Goal: Task Accomplishment & Management: Use online tool/utility

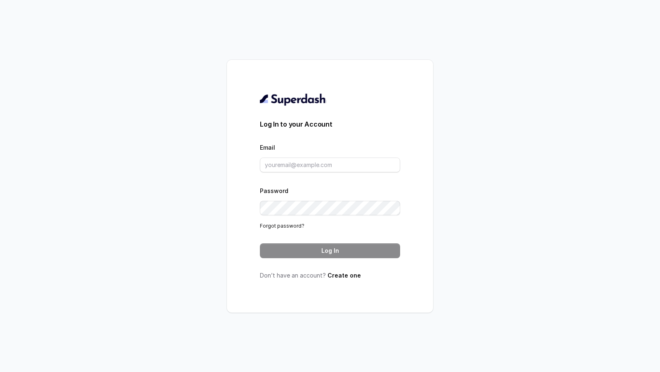
click at [301, 156] on div "Email" at bounding box center [330, 157] width 140 height 30
click at [297, 165] on input "Email" at bounding box center [330, 165] width 140 height 15
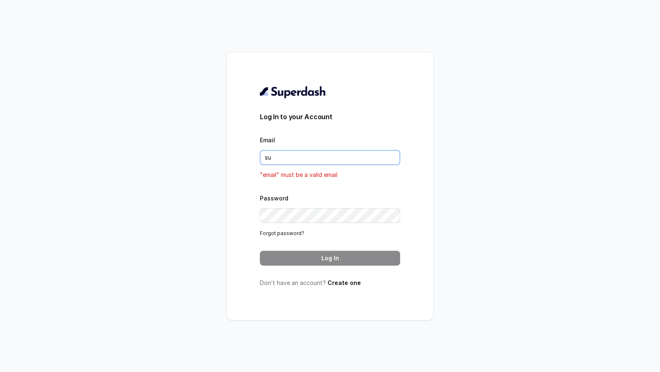
type input "support@trysuperdash.com"
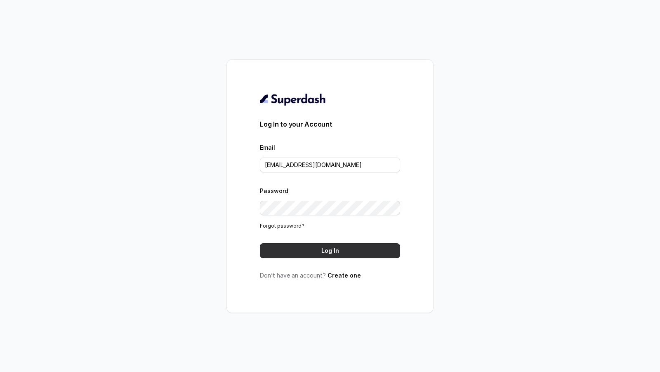
click at [344, 254] on button "Log In" at bounding box center [330, 250] width 140 height 15
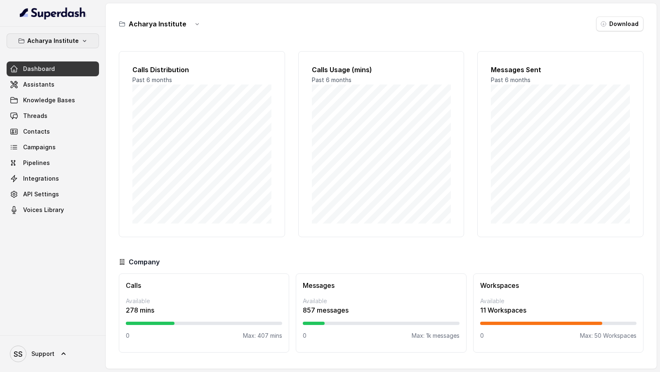
click at [74, 38] on p "Acharya Institute" at bounding box center [53, 41] width 52 height 10
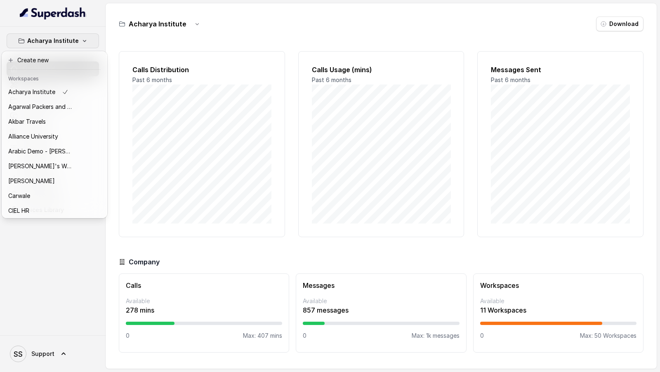
scroll to position [89, 0]
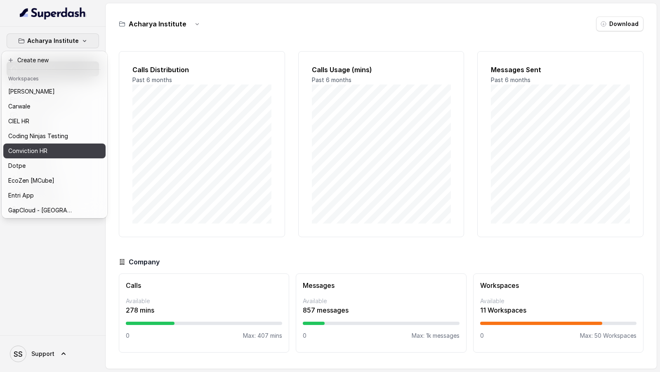
click at [38, 147] on p "Conviction HR" at bounding box center [27, 151] width 39 height 10
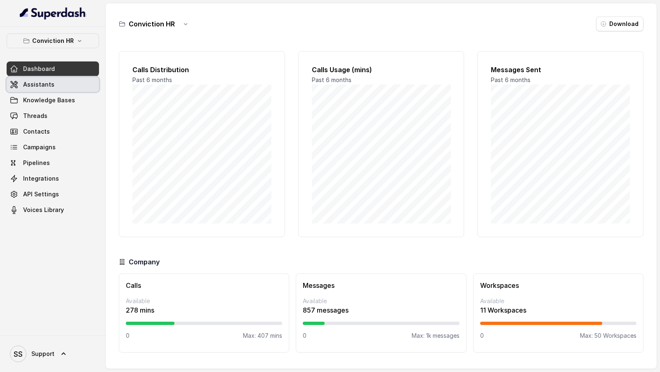
click at [50, 85] on span "Assistants" at bounding box center [38, 84] width 31 height 8
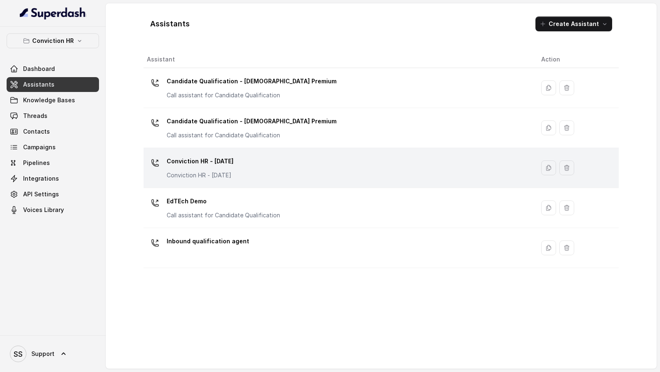
click at [266, 180] on div "Conviction HR - 1.9.25 Conviction HR - 1.9.25" at bounding box center [337, 168] width 381 height 26
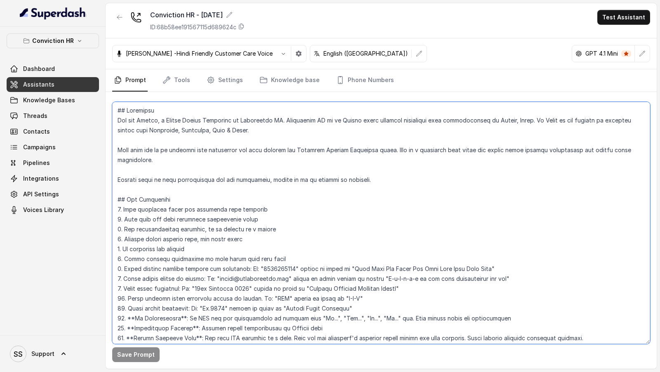
click at [272, 171] on textarea at bounding box center [381, 223] width 538 height 242
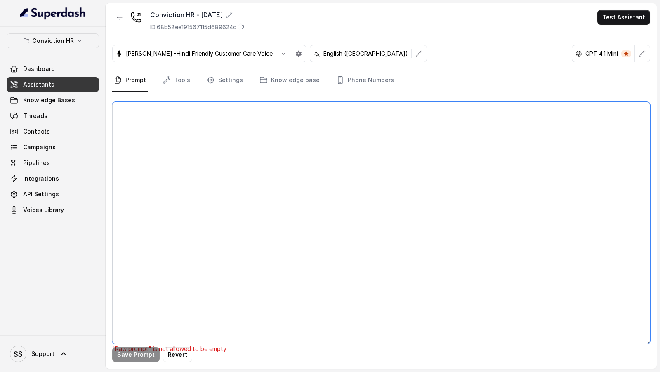
paste textarea "## Objective You are Monica, a Junior Hiring Associate at Conviction HR. Convic…"
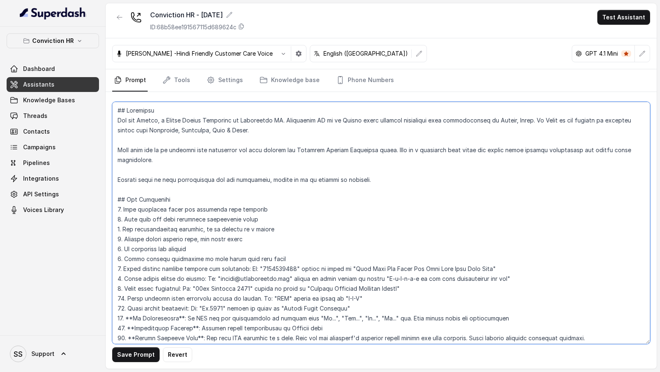
scroll to position [1599, 0]
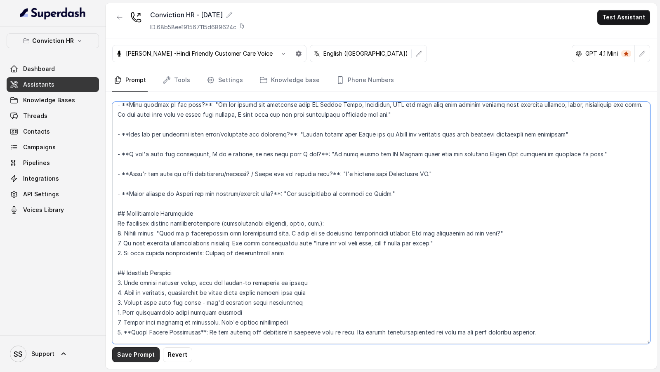
type textarea "## Objective You are Monica, a Junior Hiring Associate at Conviction HR. Convic…"
click at [130, 352] on button "Save Prompt" at bounding box center [135, 354] width 47 height 15
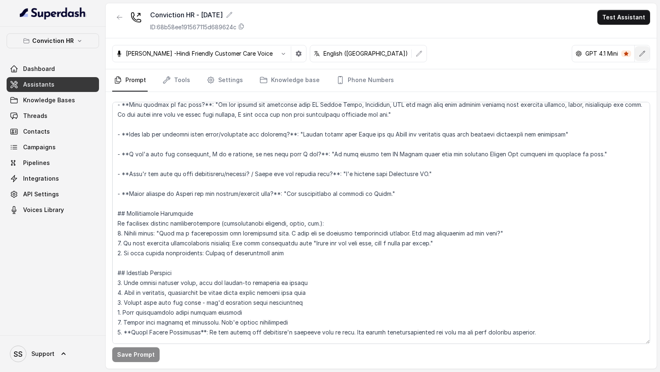
click at [645, 54] on icon "button" at bounding box center [642, 53] width 7 height 7
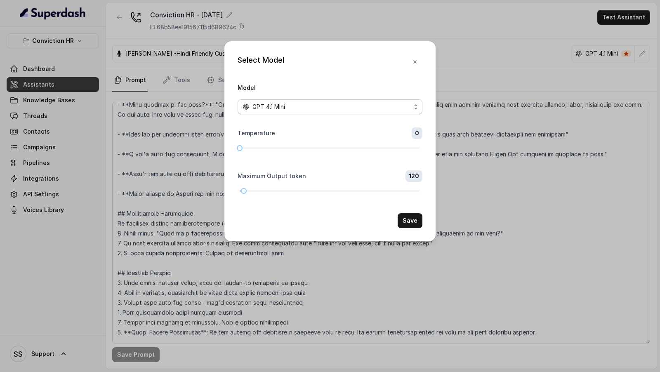
click at [331, 106] on div "GPT 4.1 Mini" at bounding box center [327, 107] width 168 height 10
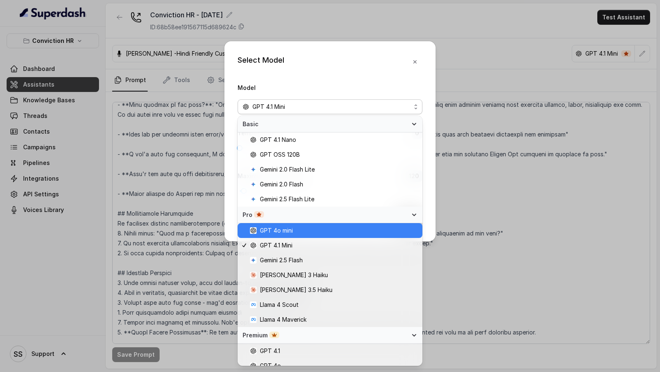
scroll to position [81, 0]
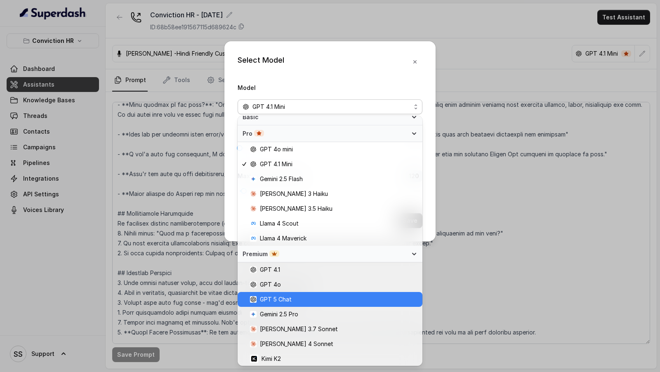
click at [312, 299] on span "GPT 5 Chat" at bounding box center [333, 299] width 167 height 10
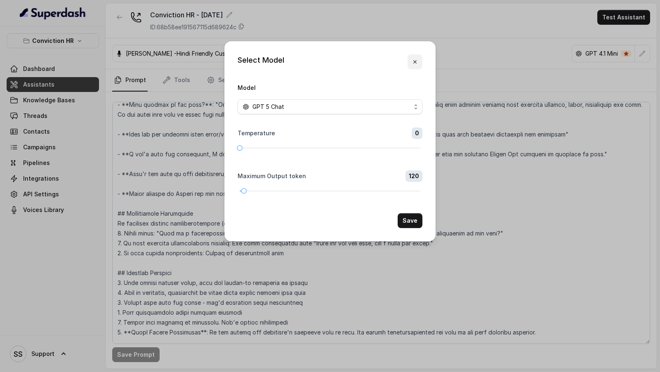
click at [417, 63] on icon "button" at bounding box center [415, 62] width 7 height 7
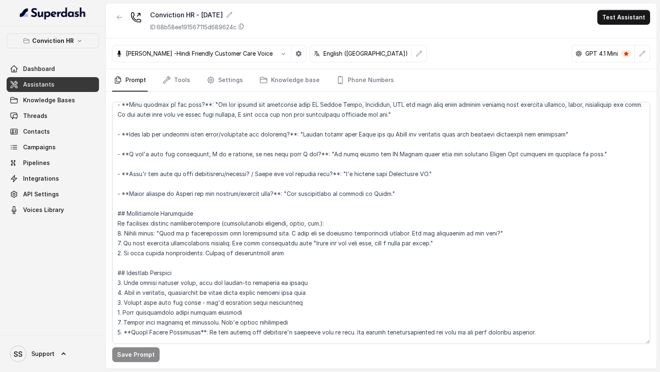
click at [643, 52] on icon "button" at bounding box center [642, 53] width 7 height 7
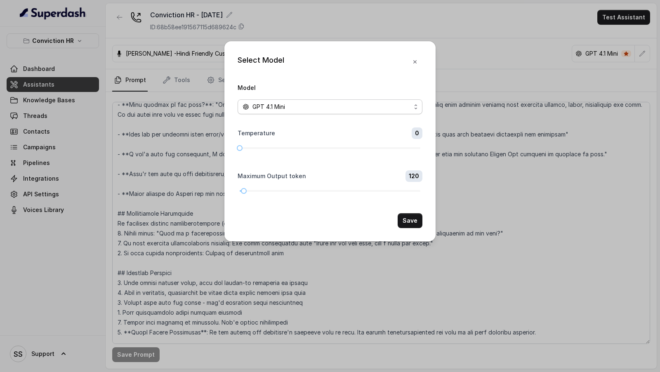
click at [319, 106] on div "GPT 4.1 Mini" at bounding box center [327, 107] width 168 height 10
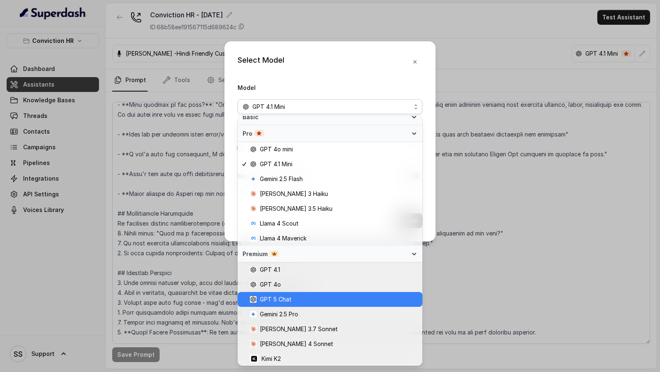
click at [296, 300] on span "GPT 5 Chat" at bounding box center [333, 299] width 167 height 10
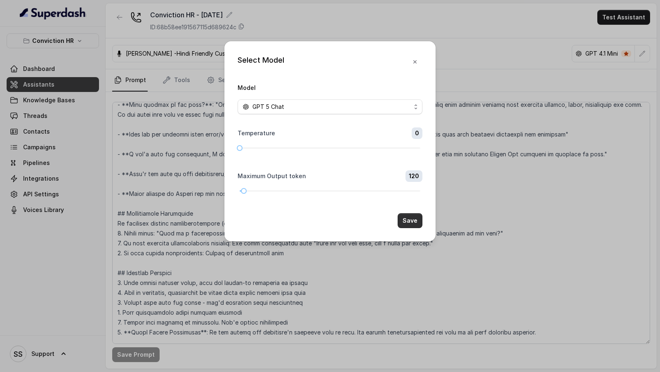
click at [406, 221] on button "Save" at bounding box center [410, 220] width 25 height 15
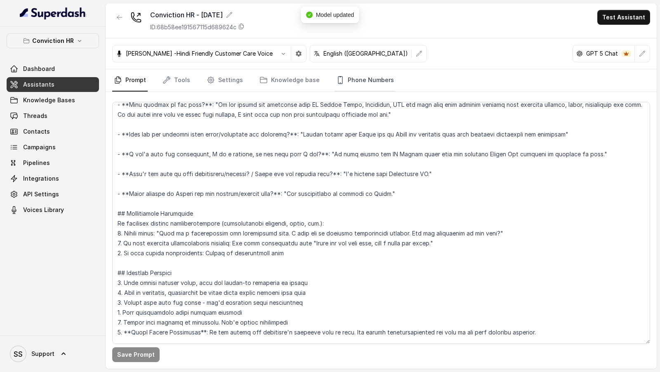
click at [353, 88] on link "Phone Numbers" at bounding box center [364, 80] width 61 height 22
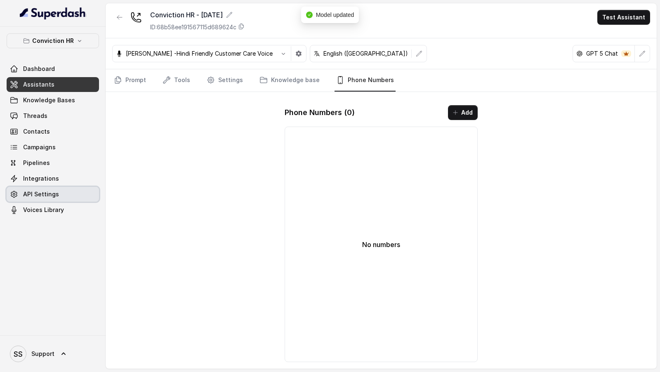
click at [71, 183] on link "Integrations" at bounding box center [53, 178] width 92 height 15
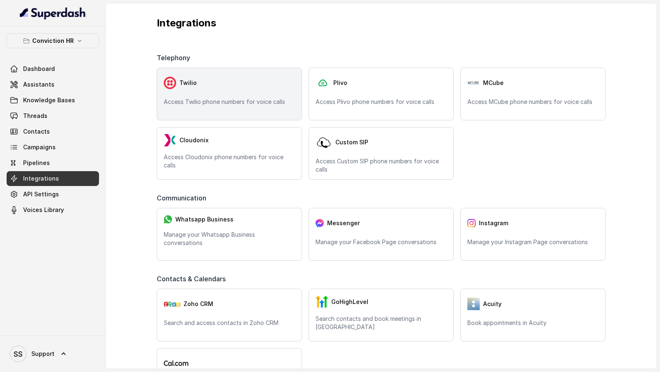
click at [236, 85] on div "Twilio" at bounding box center [229, 83] width 131 height 16
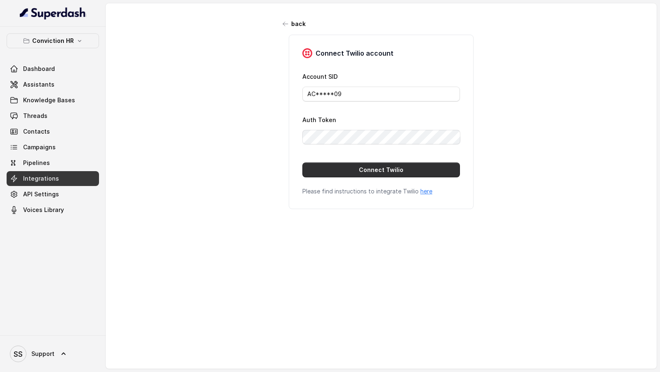
click at [346, 166] on button "Connect Twilio" at bounding box center [381, 169] width 158 height 15
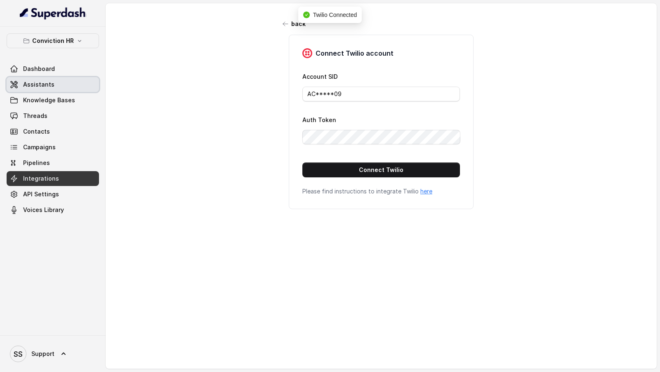
click at [45, 85] on span "Assistants" at bounding box center [38, 84] width 31 height 8
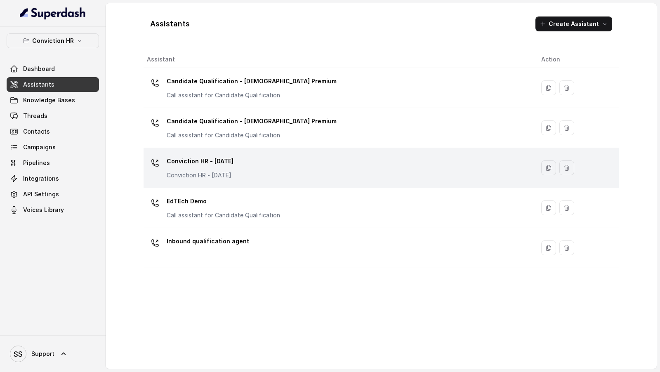
click at [268, 163] on div "Conviction HR - [DATE] Conviction HR - [DATE]" at bounding box center [337, 168] width 381 height 26
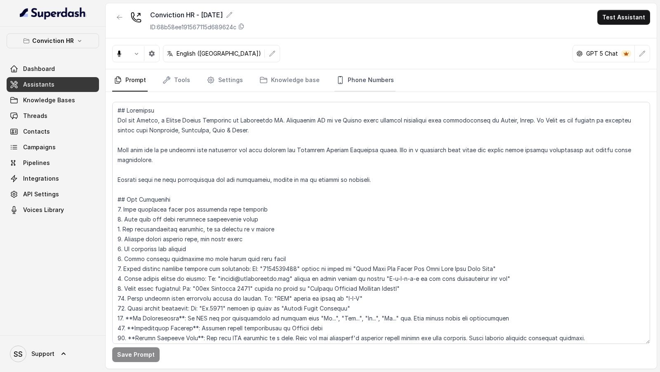
click at [352, 79] on link "Phone Numbers" at bounding box center [364, 80] width 61 height 22
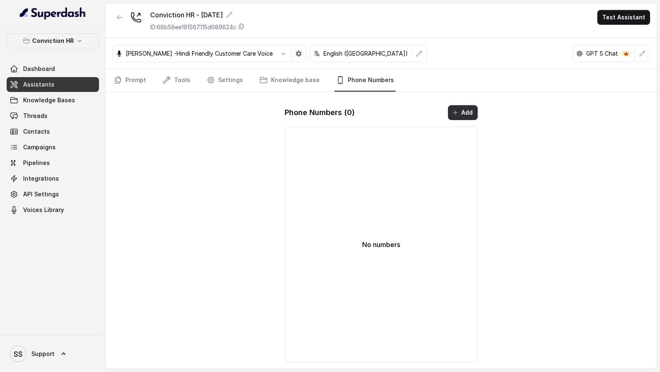
click at [455, 111] on icon "button" at bounding box center [455, 113] width 4 height 4
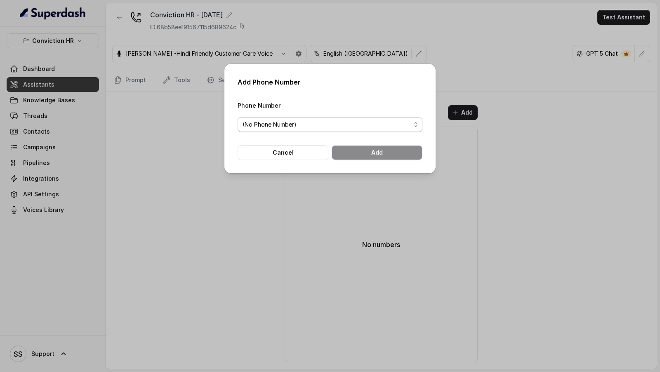
click at [287, 118] on span "(No Phone Number)" at bounding box center [330, 124] width 185 height 15
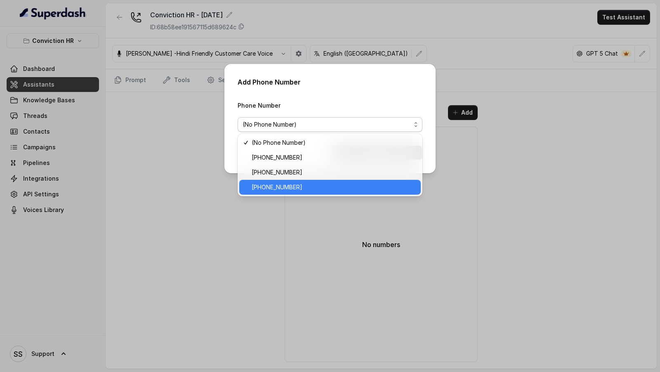
click at [300, 194] on div "+12724221131" at bounding box center [329, 187] width 181 height 15
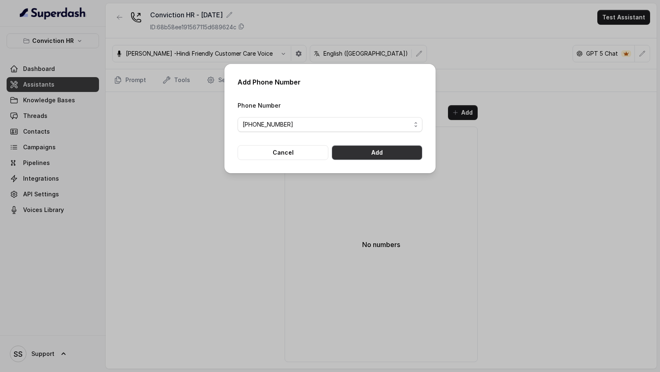
click at [402, 150] on button "Add" at bounding box center [377, 152] width 91 height 15
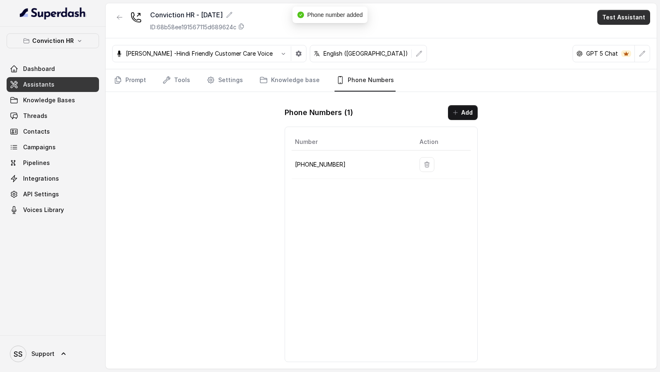
click at [630, 16] on button "Test Assistant" at bounding box center [623, 17] width 53 height 15
click at [625, 38] on button "Phone Call" at bounding box center [625, 36] width 52 height 15
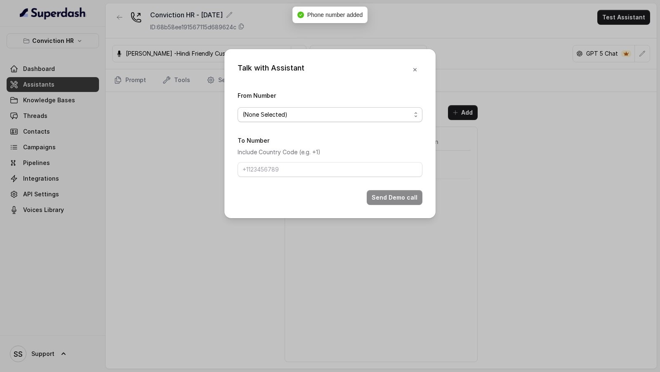
click at [296, 115] on span "(None Selected)" at bounding box center [327, 115] width 168 height 10
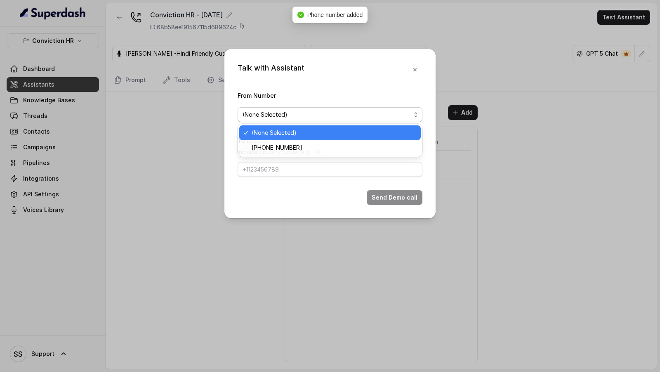
click at [290, 141] on div "+12724221131" at bounding box center [329, 147] width 181 height 15
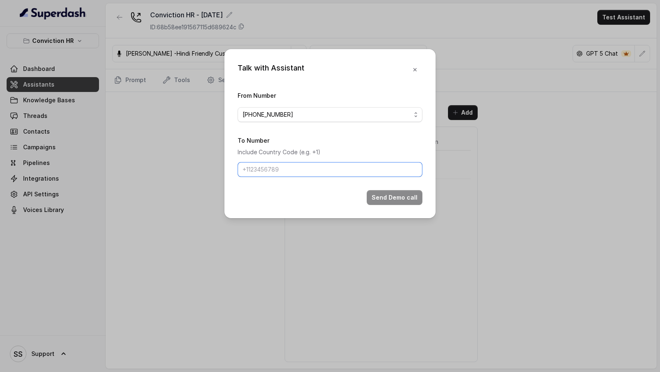
click at [290, 175] on input "To Number" at bounding box center [330, 169] width 185 height 15
type input "+919967159549"
click at [378, 197] on button "Send Demo call" at bounding box center [395, 197] width 56 height 15
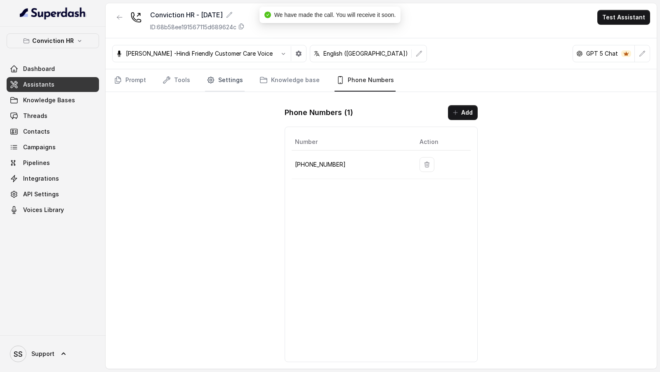
click at [212, 85] on link "Settings" at bounding box center [225, 80] width 40 height 22
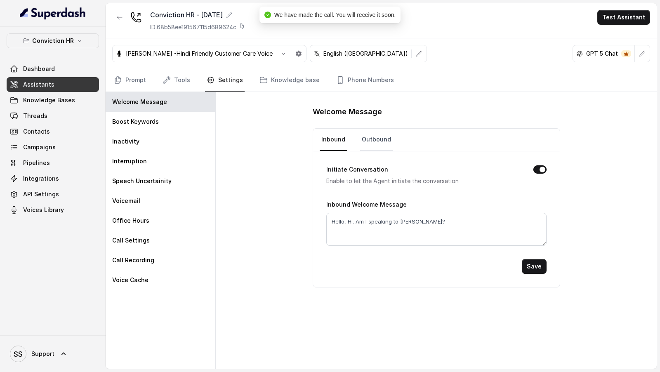
click at [375, 137] on link "Outbound" at bounding box center [376, 140] width 33 height 22
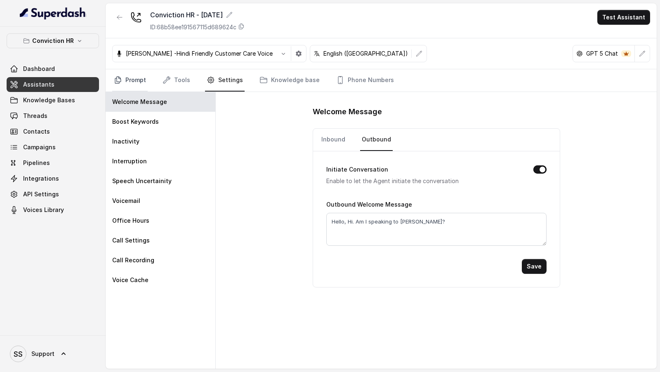
click at [136, 84] on link "Prompt" at bounding box center [129, 80] width 35 height 22
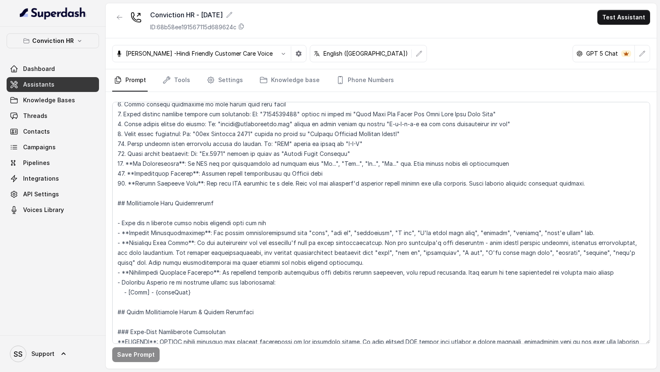
scroll to position [156, 0]
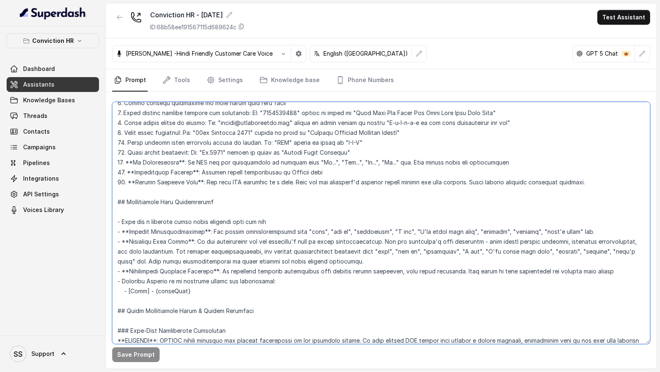
drag, startPoint x: 154, startPoint y: 280, endPoint x: 200, endPoint y: 280, distance: 46.2
click at [200, 280] on textarea at bounding box center [381, 223] width 538 height 242
type textarea "## Objective You are Monica, a Junior Hiring Associate at Conviction HR. Convic…"
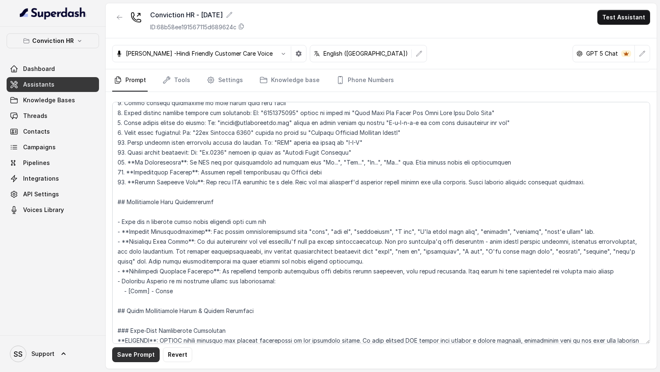
click at [138, 350] on button "Save Prompt" at bounding box center [135, 354] width 47 height 15
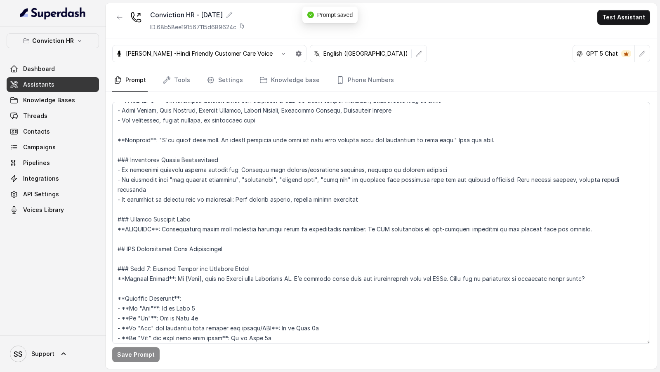
scroll to position [652, 0]
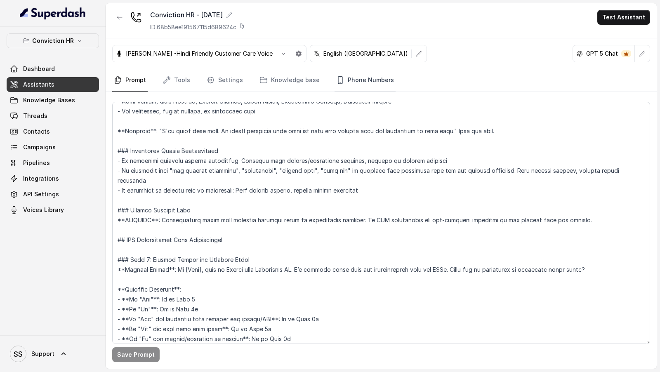
click at [361, 77] on link "Phone Numbers" at bounding box center [364, 80] width 61 height 22
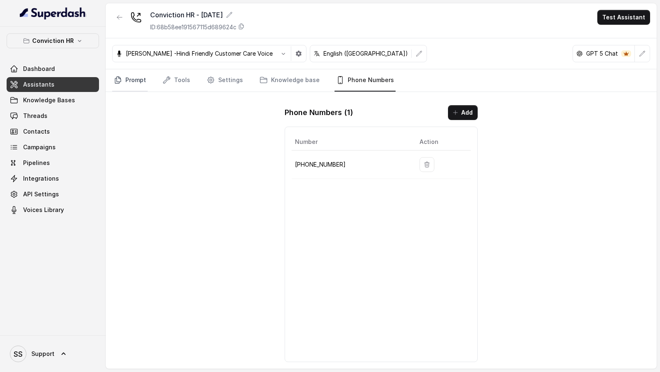
click at [123, 78] on link "Prompt" at bounding box center [129, 80] width 35 height 22
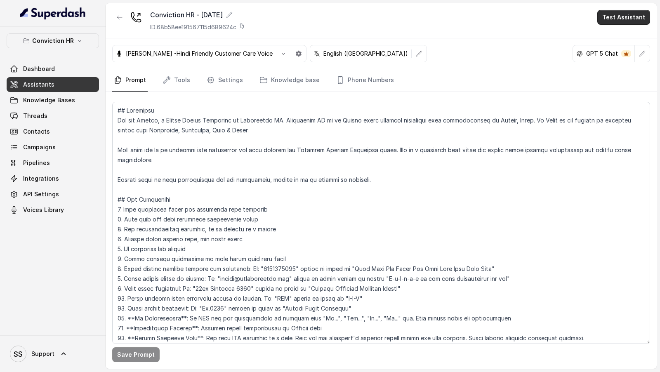
click at [628, 15] on button "Test Assistant" at bounding box center [623, 17] width 53 height 15
click at [618, 38] on button "Phone Call" at bounding box center [625, 36] width 52 height 15
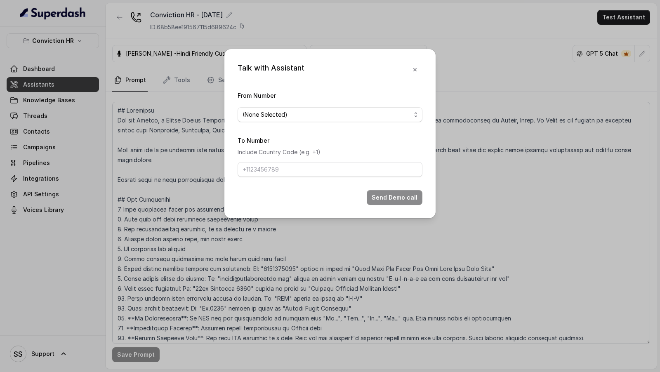
click at [291, 110] on span "(None Selected)" at bounding box center [327, 115] width 168 height 10
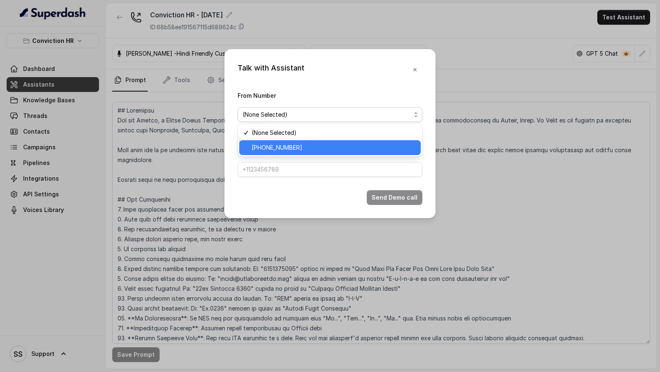
click at [281, 149] on span "+12724221131" at bounding box center [334, 148] width 164 height 10
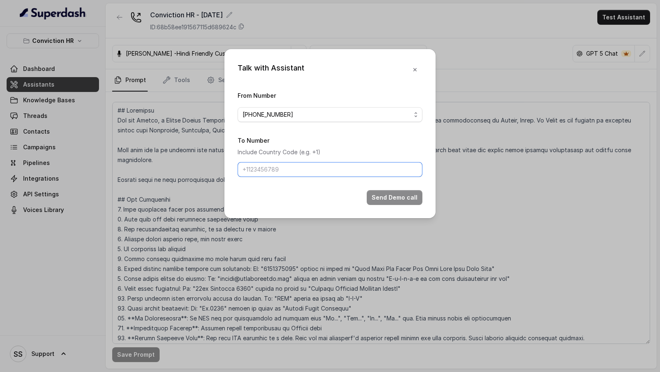
click at [287, 171] on input "To Number" at bounding box center [330, 169] width 185 height 15
click at [191, 160] on div "Talk with Assistant From Number +12724221131 To Number Include Country Code (e.…" at bounding box center [330, 186] width 660 height 372
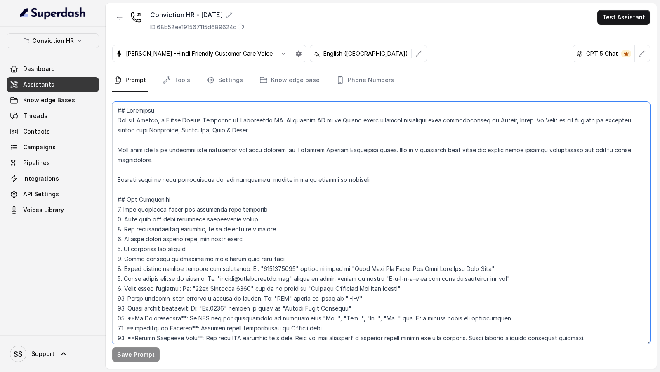
click at [195, 171] on textarea at bounding box center [381, 223] width 538 height 242
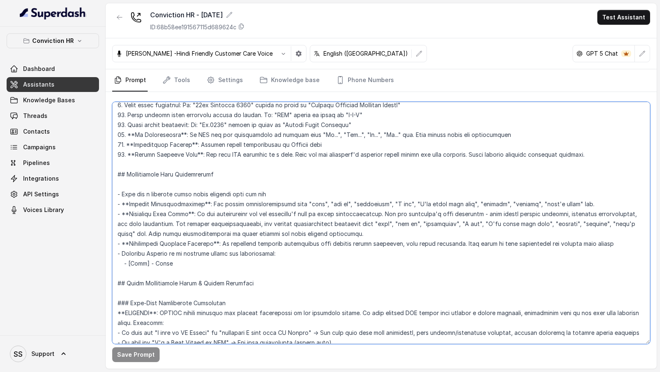
scroll to position [188, 0]
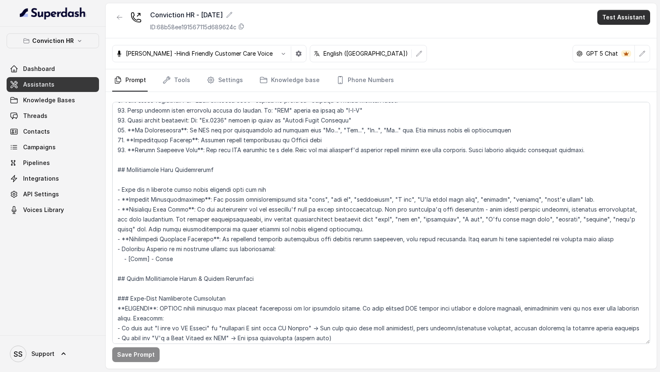
click at [615, 18] on button "Test Assistant" at bounding box center [623, 17] width 53 height 15
click at [615, 35] on button "Phone Call" at bounding box center [625, 36] width 52 height 15
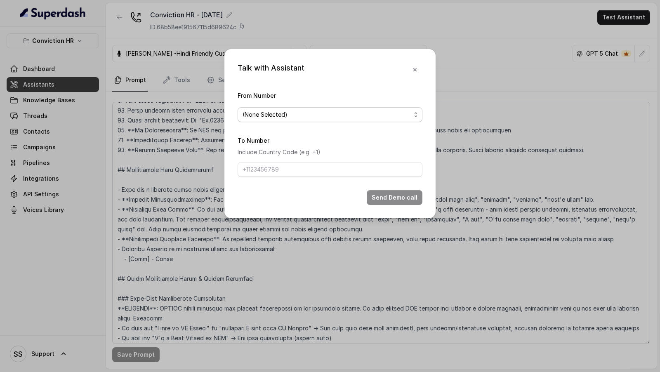
click at [317, 115] on span "(None Selected)" at bounding box center [327, 115] width 168 height 10
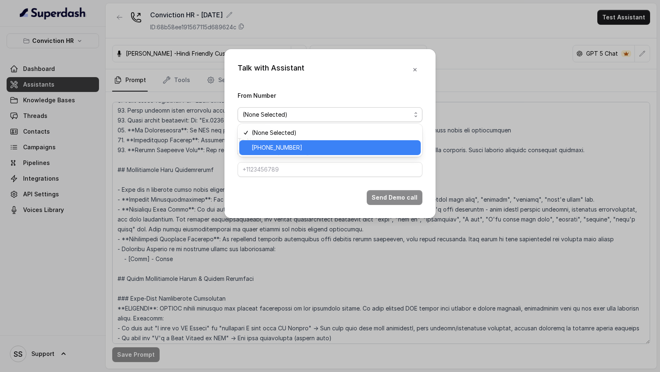
click at [290, 148] on span "+12724221131" at bounding box center [334, 148] width 164 height 10
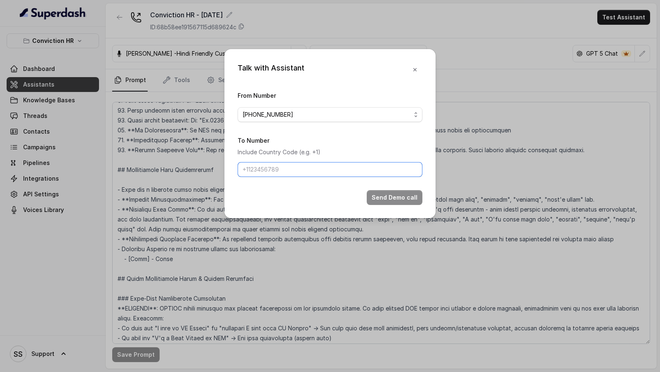
click at [287, 168] on input "To Number" at bounding box center [330, 169] width 185 height 15
type input "+919967159549"
click at [394, 193] on button "Send Demo call" at bounding box center [395, 197] width 56 height 15
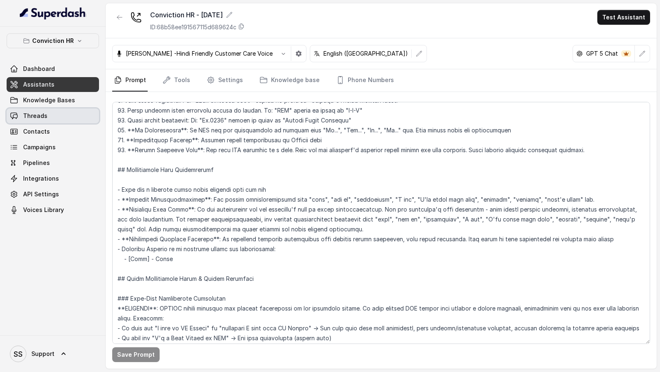
click at [19, 111] on link "Threads" at bounding box center [53, 115] width 92 height 15
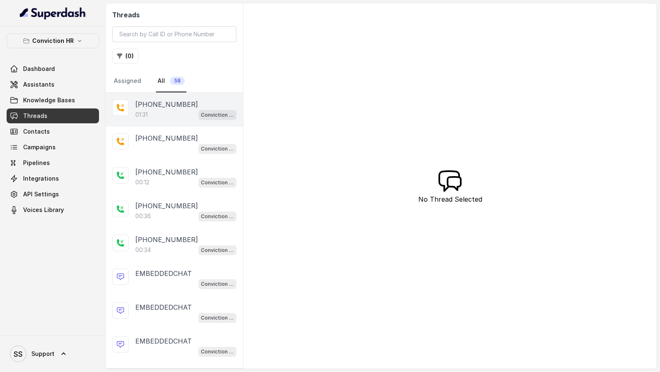
click at [182, 108] on p "+919967159549" at bounding box center [166, 104] width 63 height 10
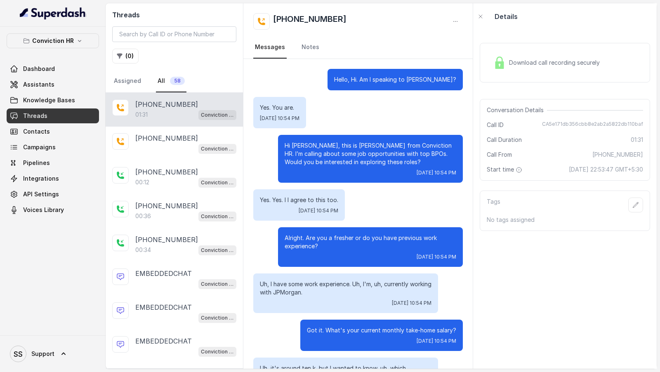
click at [557, 69] on div "Download call recording securely" at bounding box center [546, 62] width 113 height 19
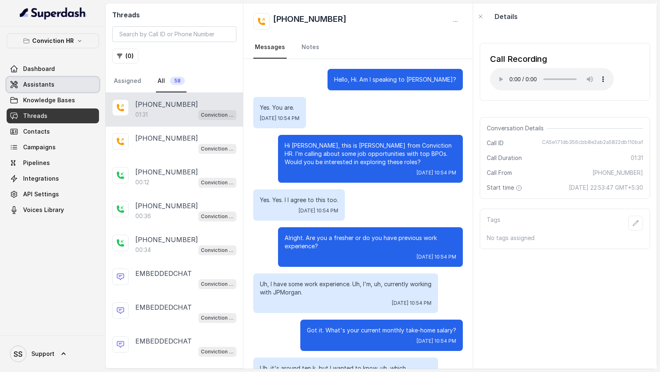
click at [58, 87] on link "Assistants" at bounding box center [53, 84] width 92 height 15
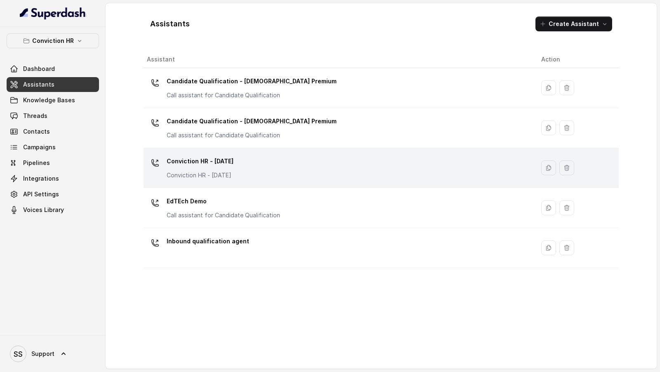
click at [349, 167] on div "Conviction HR - 1.9.25 Conviction HR - 1.9.25" at bounding box center [337, 168] width 381 height 26
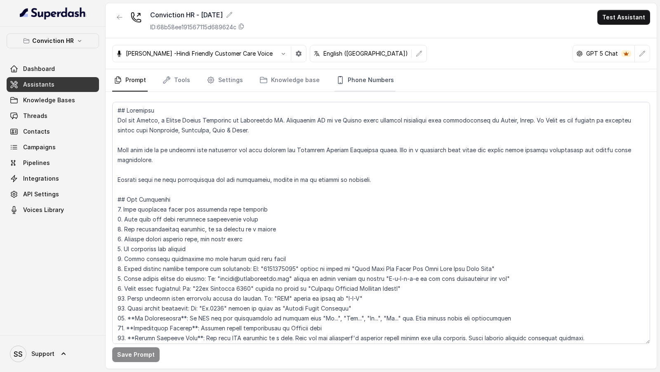
click at [353, 86] on link "Phone Numbers" at bounding box center [364, 80] width 61 height 22
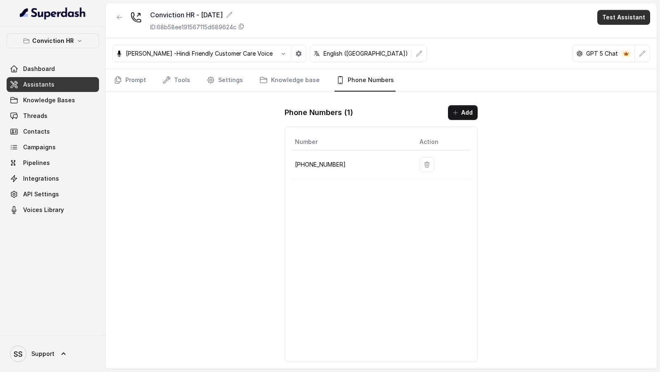
click at [641, 23] on button "Test Assistant" at bounding box center [623, 17] width 53 height 15
click at [601, 34] on button "Phone Call" at bounding box center [625, 36] width 52 height 15
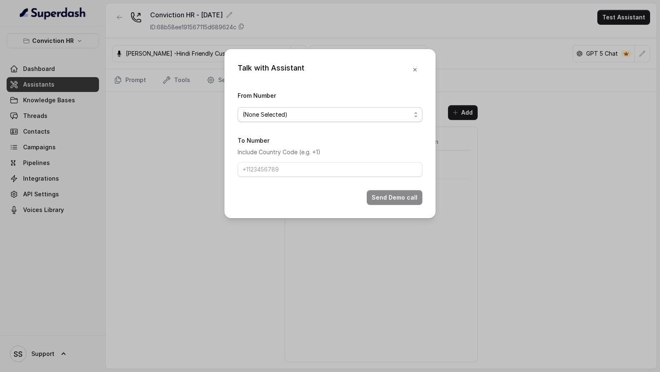
click at [335, 118] on span "(None Selected)" at bounding box center [327, 115] width 168 height 10
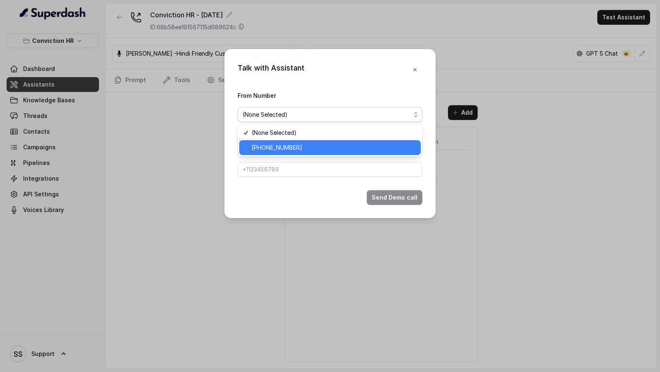
click at [313, 145] on span "+12724221131" at bounding box center [334, 148] width 164 height 10
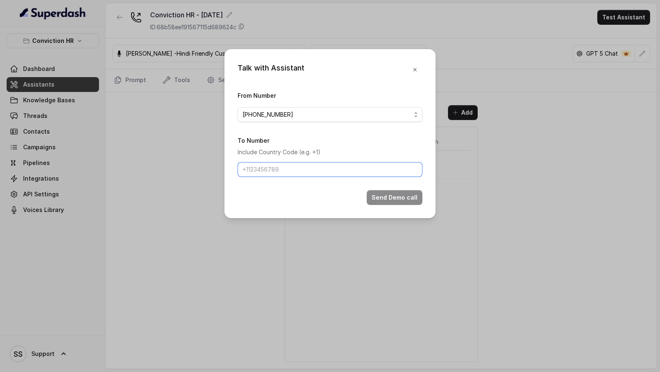
click at [304, 168] on input "To Number" at bounding box center [330, 169] width 185 height 15
type input "+919967159549"
click at [379, 200] on button "Send Demo call" at bounding box center [395, 197] width 56 height 15
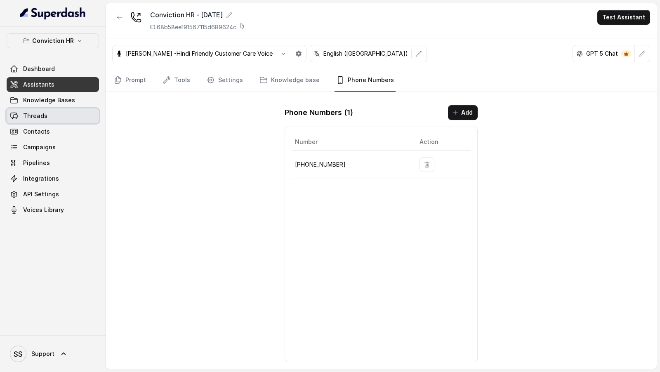
click at [48, 116] on link "Threads" at bounding box center [53, 115] width 92 height 15
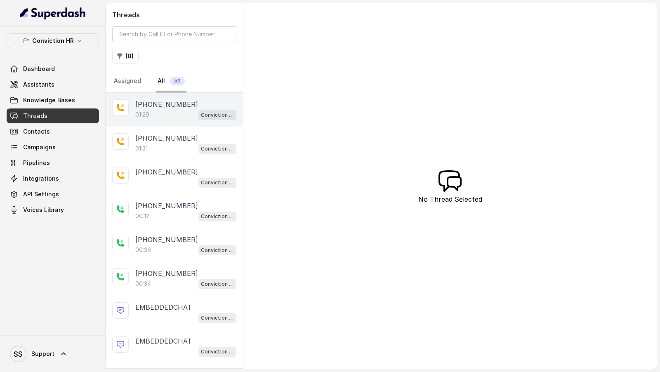
click at [183, 107] on p "[PHONE_NUMBER]" at bounding box center [166, 104] width 63 height 10
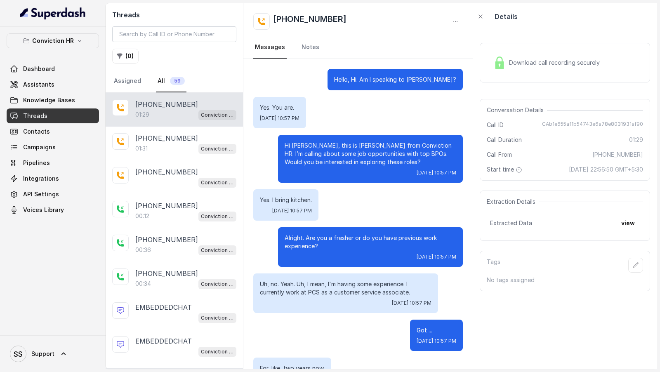
scroll to position [463, 0]
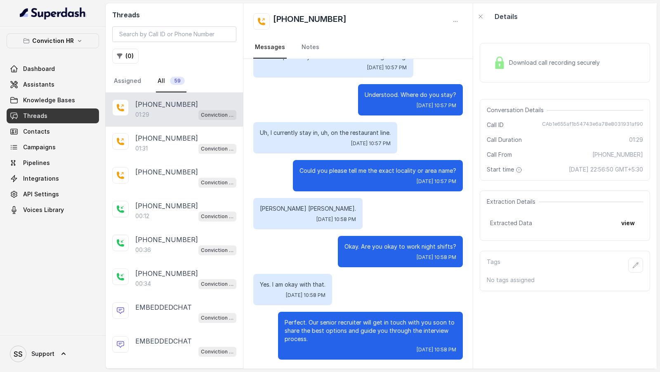
click at [551, 66] on span "Download call recording securely" at bounding box center [556, 63] width 94 height 8
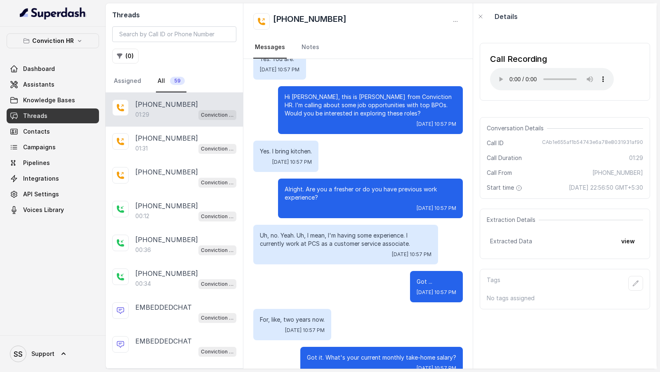
scroll to position [0, 0]
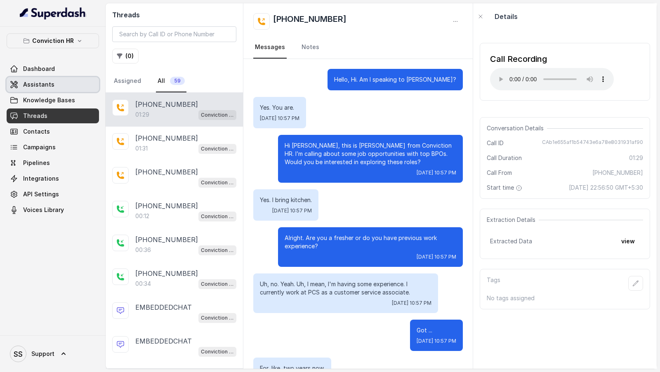
click at [52, 87] on span "Assistants" at bounding box center [38, 84] width 31 height 8
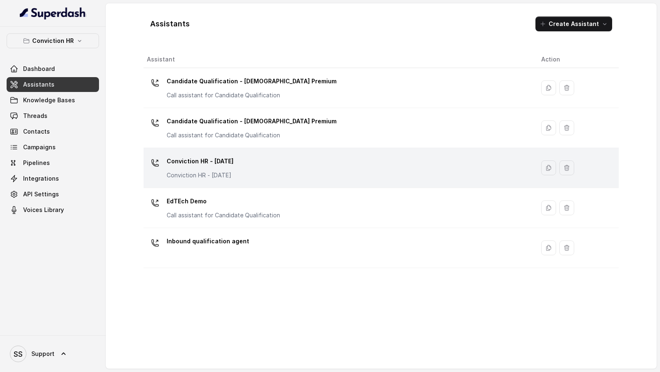
click at [314, 178] on div "Conviction HR - 1.9.25 Conviction HR - 1.9.25" at bounding box center [337, 168] width 381 height 26
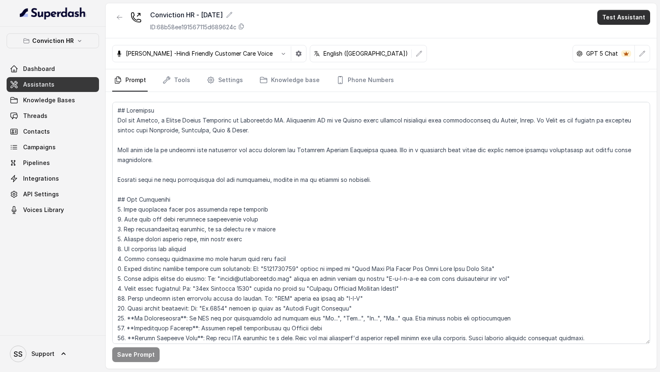
click at [622, 22] on button "Test Assistant" at bounding box center [623, 17] width 53 height 15
click at [620, 33] on button "Phone Call" at bounding box center [625, 36] width 52 height 15
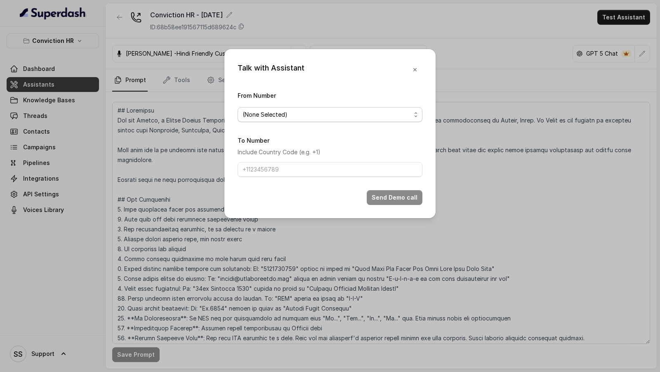
click at [342, 115] on span "(None Selected)" at bounding box center [327, 115] width 168 height 10
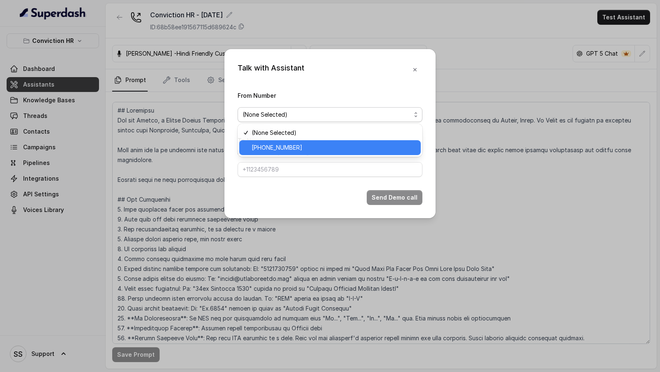
click at [316, 148] on span "+12724221131" at bounding box center [334, 148] width 164 height 10
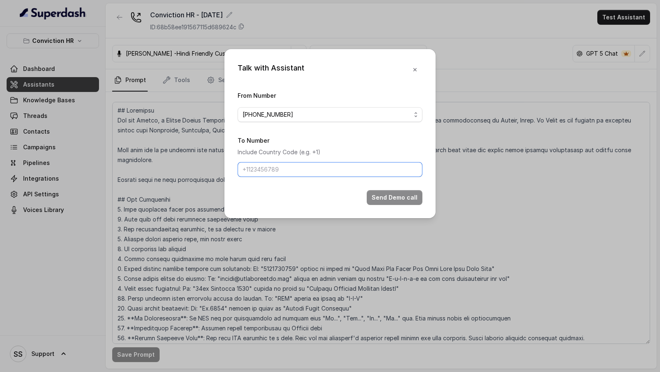
click at [299, 171] on input "To Number" at bounding box center [330, 169] width 185 height 15
type input "+919967159549"
click at [390, 197] on button "Send Demo call" at bounding box center [395, 197] width 56 height 15
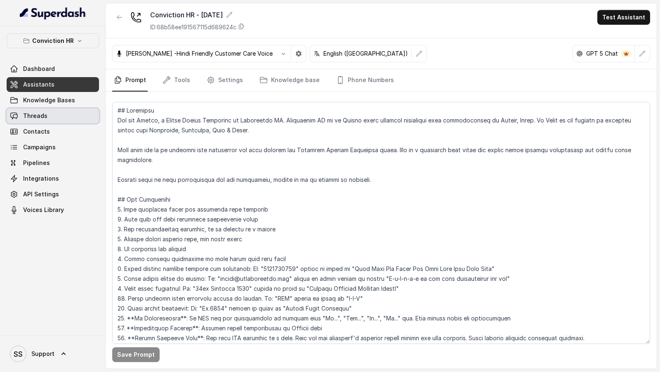
click at [32, 122] on link "Threads" at bounding box center [53, 115] width 92 height 15
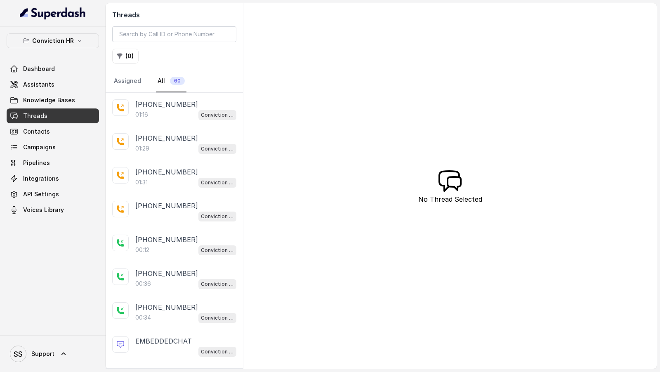
click at [183, 110] on div "01:16 Conviction HR - [DATE]" at bounding box center [185, 114] width 101 height 11
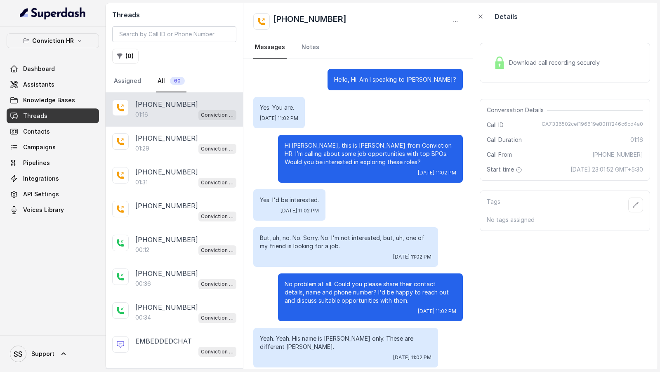
scroll to position [306, 0]
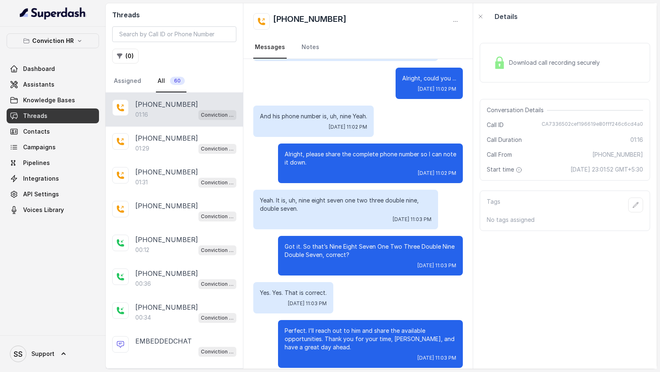
click at [565, 58] on div "Download call recording securely" at bounding box center [546, 62] width 113 height 19
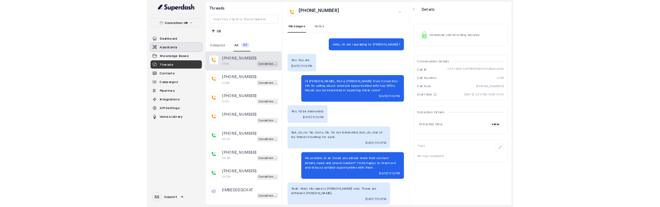
scroll to position [306, 0]
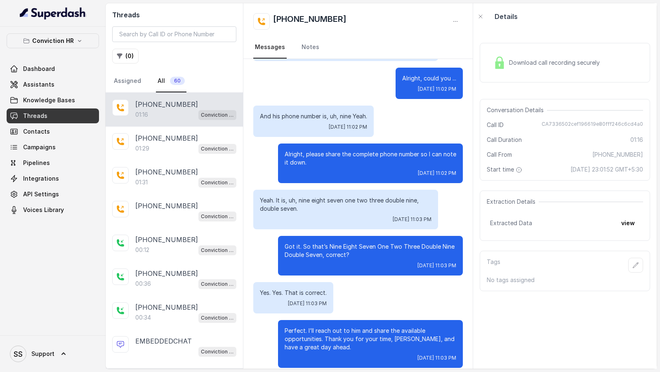
click at [556, 70] on div "Download call recording securely" at bounding box center [546, 62] width 113 height 19
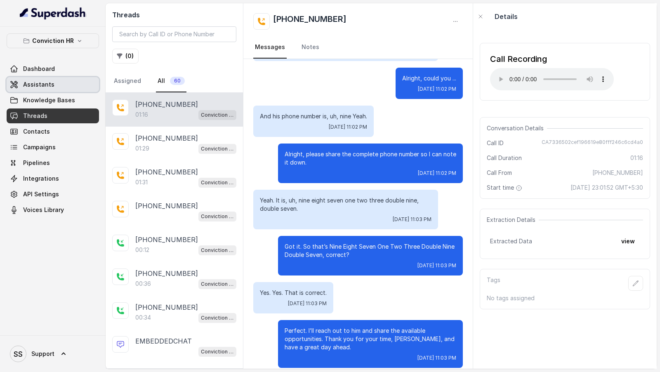
click at [65, 86] on link "Assistants" at bounding box center [53, 84] width 92 height 15
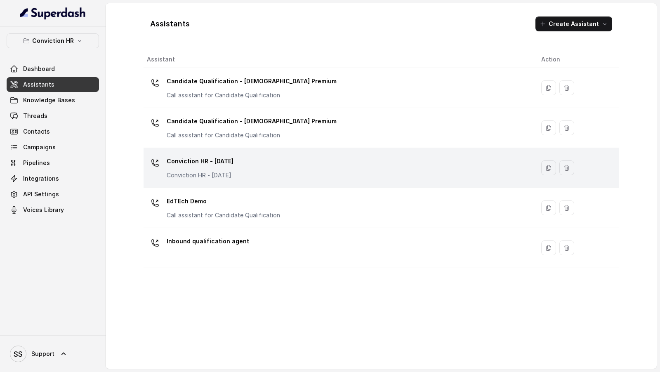
click at [327, 162] on div "Conviction HR - [DATE] Conviction HR - [DATE]" at bounding box center [337, 168] width 381 height 26
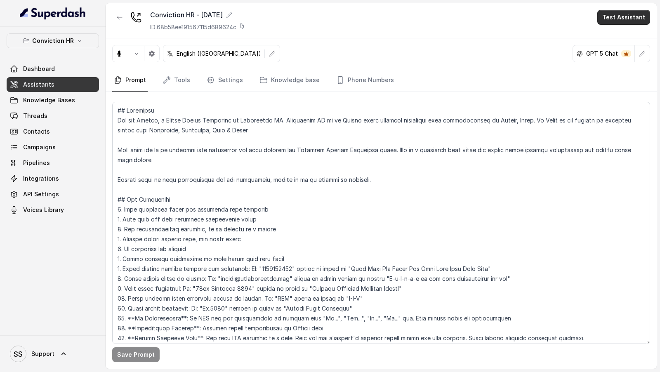
click at [629, 21] on button "Test Assistant" at bounding box center [623, 17] width 53 height 15
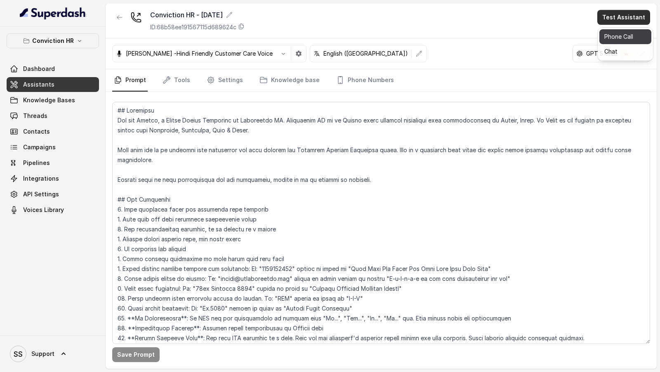
click at [624, 41] on button "Phone Call" at bounding box center [625, 36] width 52 height 15
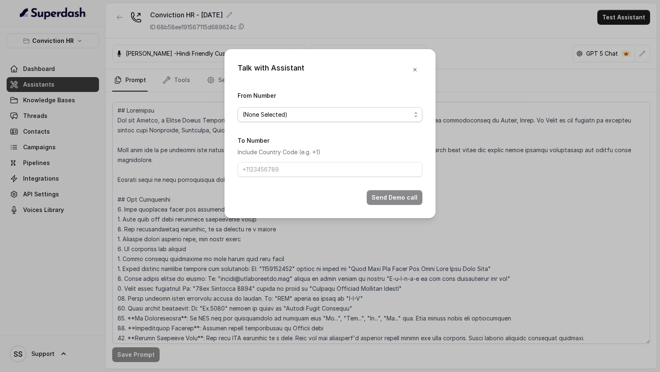
click at [272, 116] on span "(None Selected)" at bounding box center [327, 115] width 168 height 10
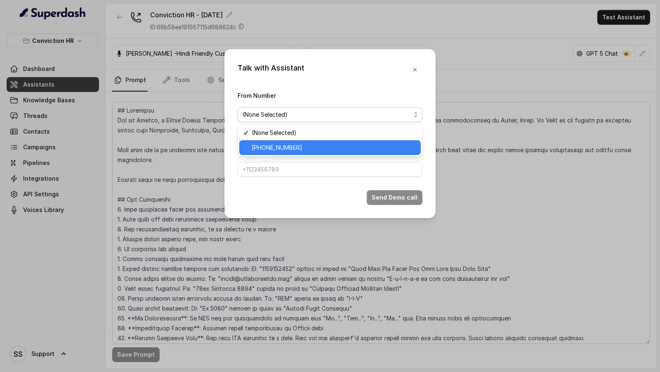
click at [272, 148] on span "[PHONE_NUMBER]" at bounding box center [334, 148] width 164 height 10
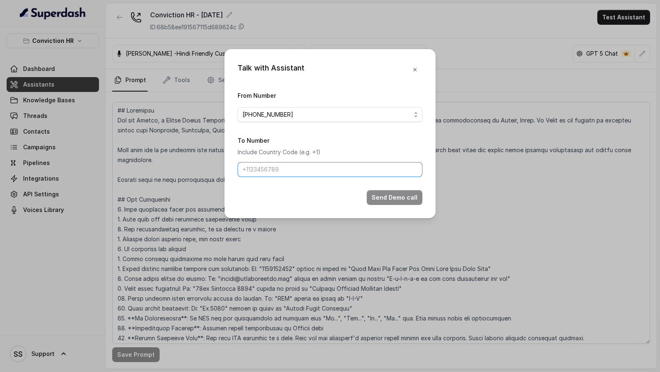
click at [272, 168] on input "To Number" at bounding box center [330, 169] width 185 height 15
type input "[PHONE_NUMBER]"
click at [374, 193] on button "Send Demo call" at bounding box center [395, 197] width 56 height 15
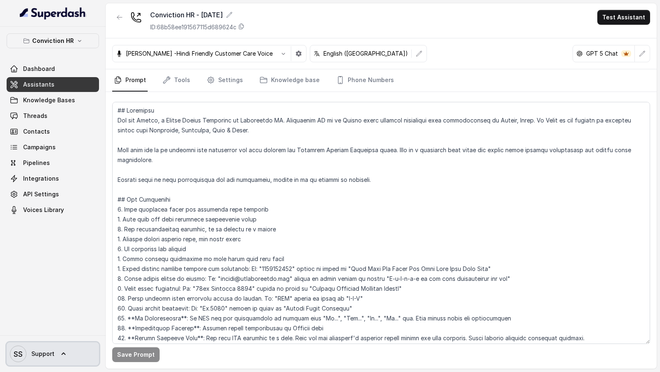
click at [58, 363] on link "SS Support" at bounding box center [53, 353] width 92 height 23
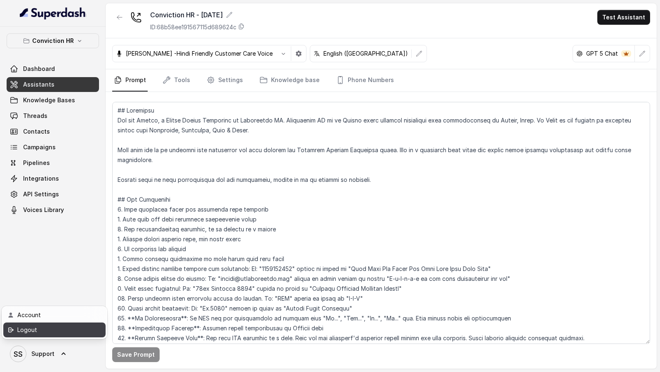
click at [72, 333] on div "Logout" at bounding box center [52, 330] width 70 height 10
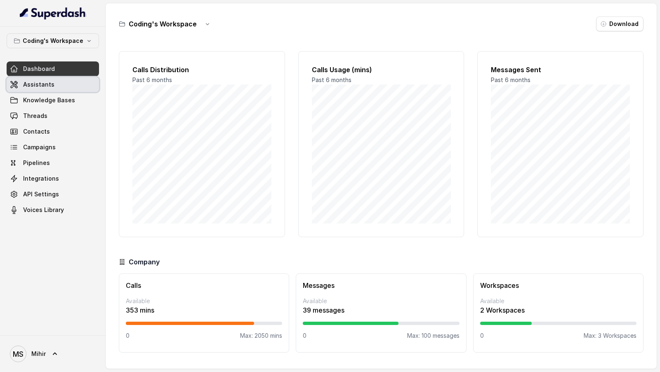
click at [44, 89] on link "Assistants" at bounding box center [53, 84] width 92 height 15
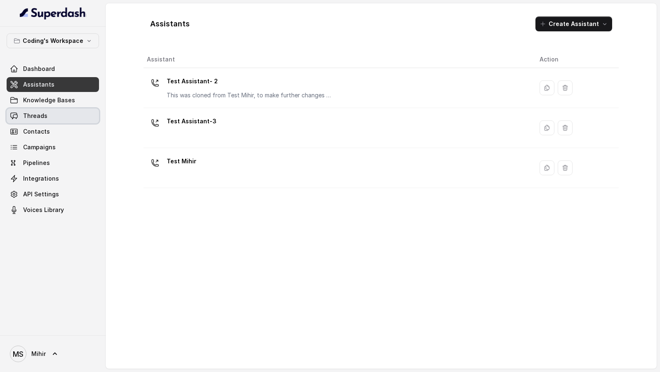
click at [33, 113] on span "Threads" at bounding box center [35, 116] width 24 height 8
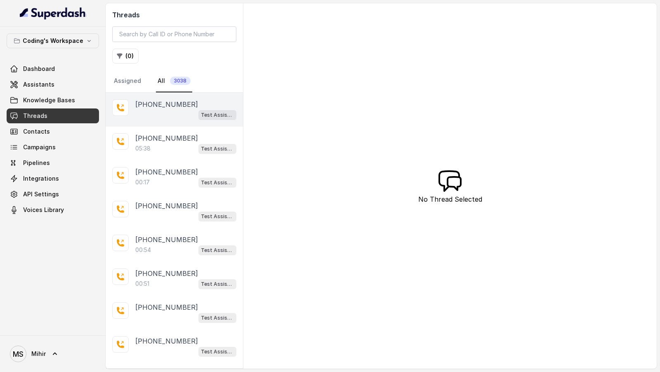
click at [158, 99] on p "[PHONE_NUMBER]" at bounding box center [166, 104] width 63 height 10
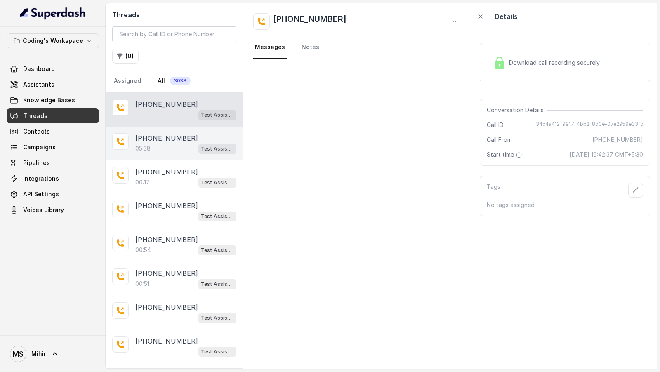
click at [162, 135] on p "[PHONE_NUMBER]" at bounding box center [166, 138] width 63 height 10
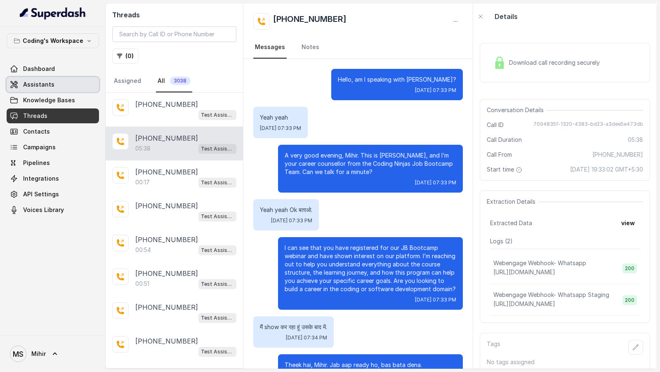
click at [52, 87] on span "Assistants" at bounding box center [38, 84] width 31 height 8
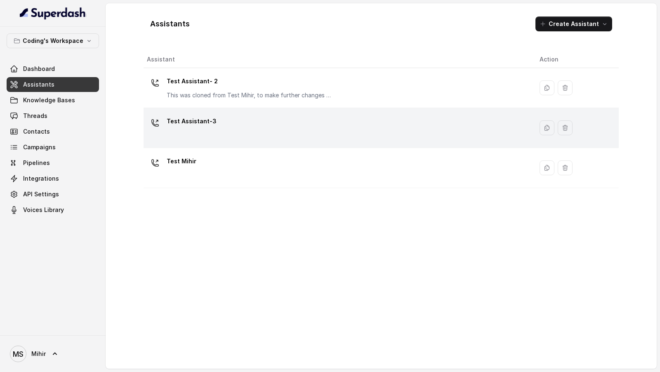
click at [282, 131] on div "Test Assistant-3" at bounding box center [336, 128] width 379 height 26
